Goal: Task Accomplishment & Management: Use online tool/utility

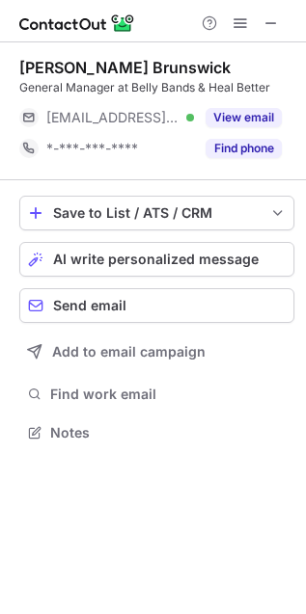
scroll to position [419, 306]
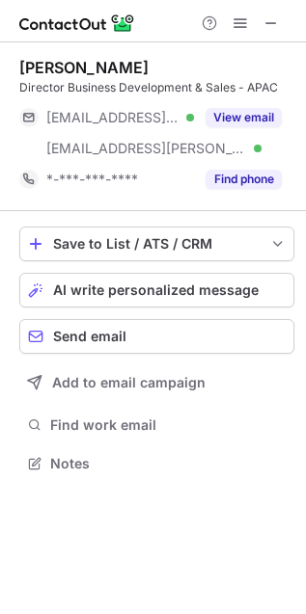
scroll to position [450, 306]
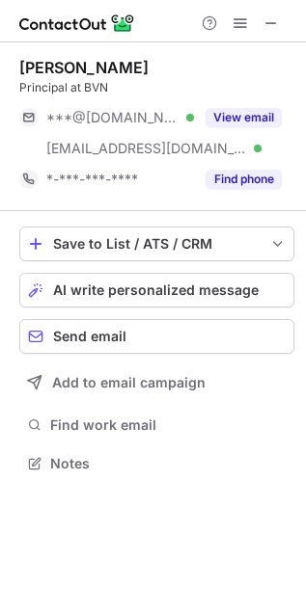
scroll to position [450, 306]
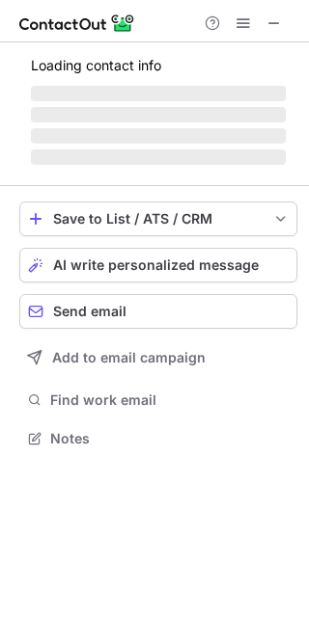
scroll to position [436, 309]
